Goal: Task Accomplishment & Management: Manage account settings

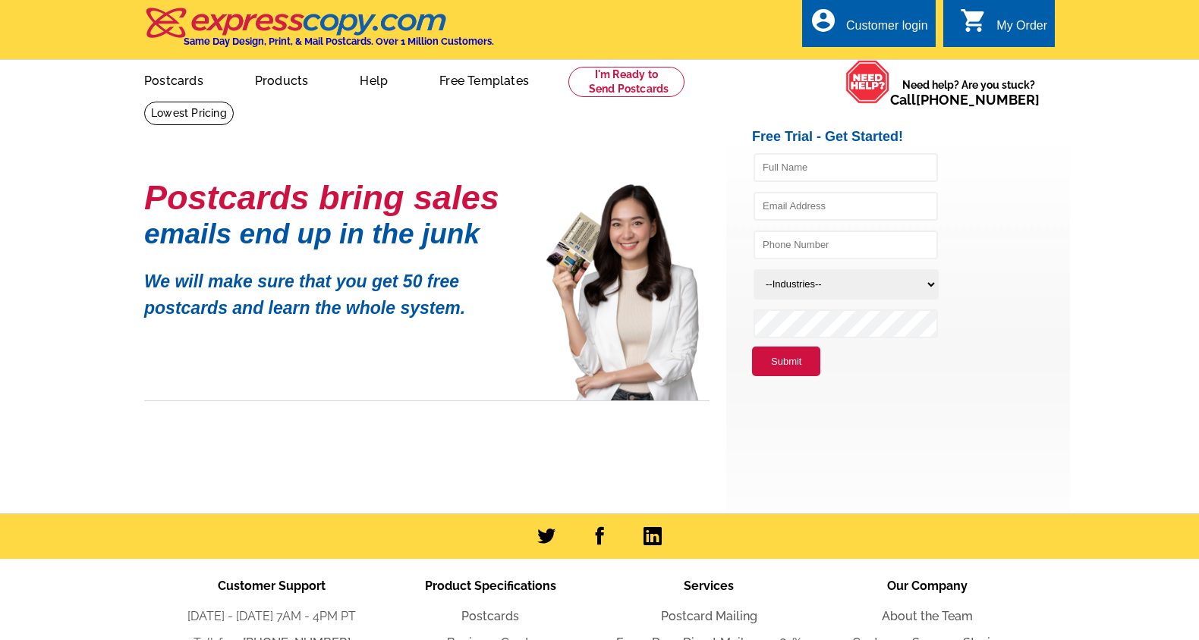
click at [897, 20] on div "Customer login" at bounding box center [887, 29] width 82 height 21
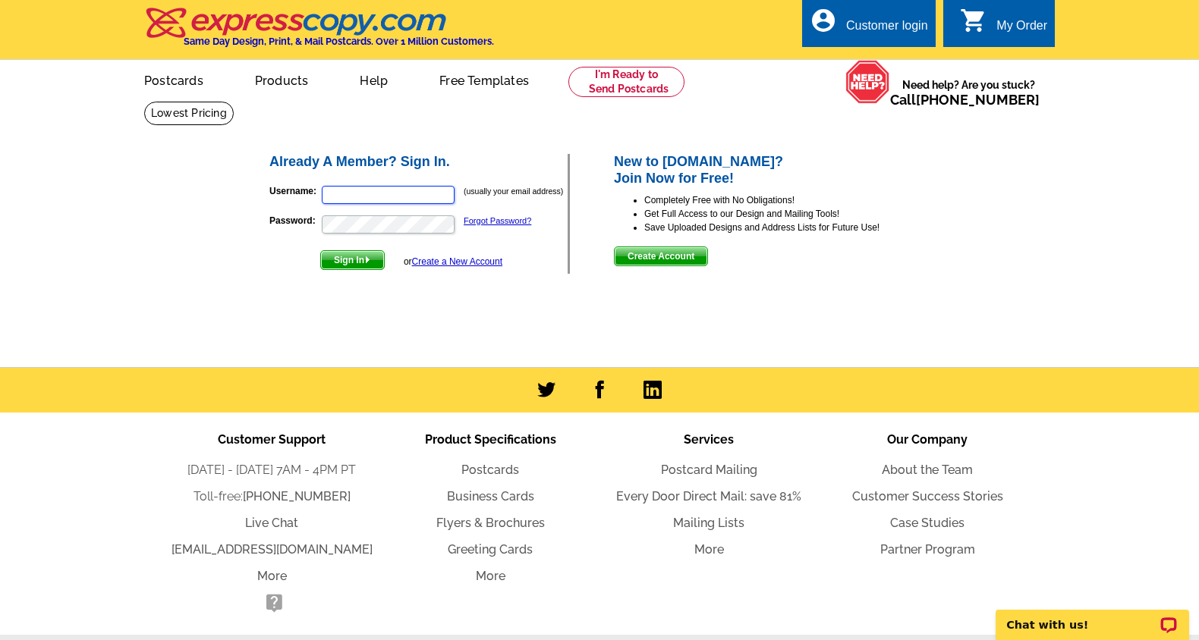
click at [439, 194] on input "Username:" at bounding box center [388, 195] width 133 height 18
click at [354, 193] on input "Username:" at bounding box center [388, 195] width 133 height 18
paste input "[EMAIL_ADDRESS][DOMAIN_NAME]"
type input "[EMAIL_ADDRESS][DOMAIN_NAME]"
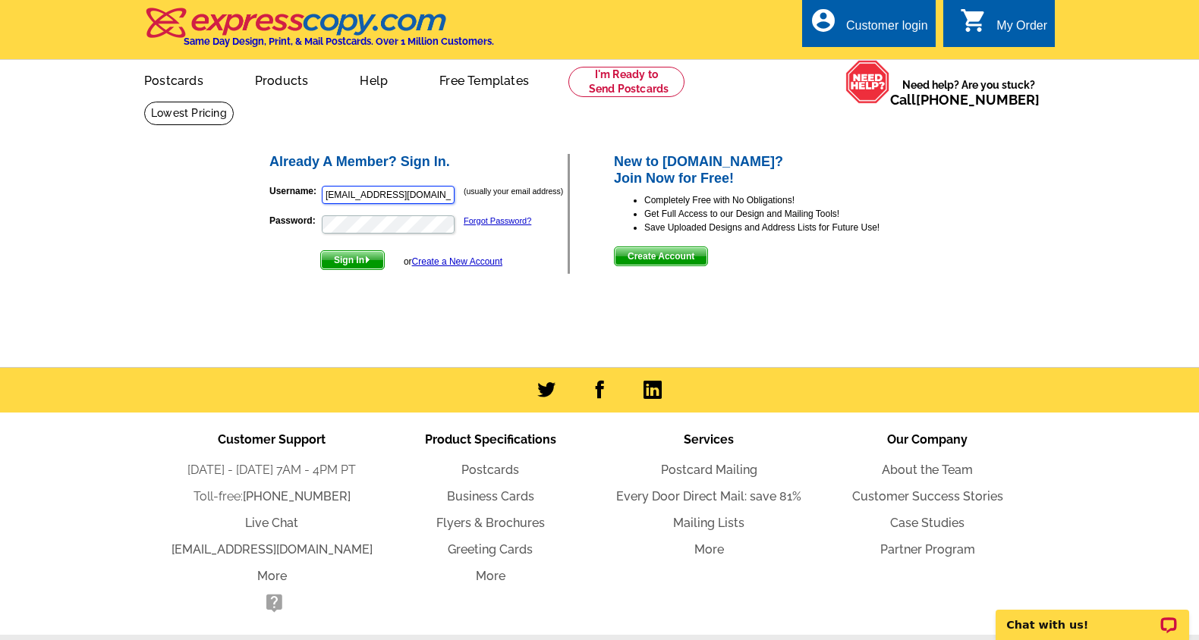
scroll to position [0, 0]
click at [369, 266] on span "Sign In" at bounding box center [352, 260] width 63 height 18
